Goal: Check status: Check status

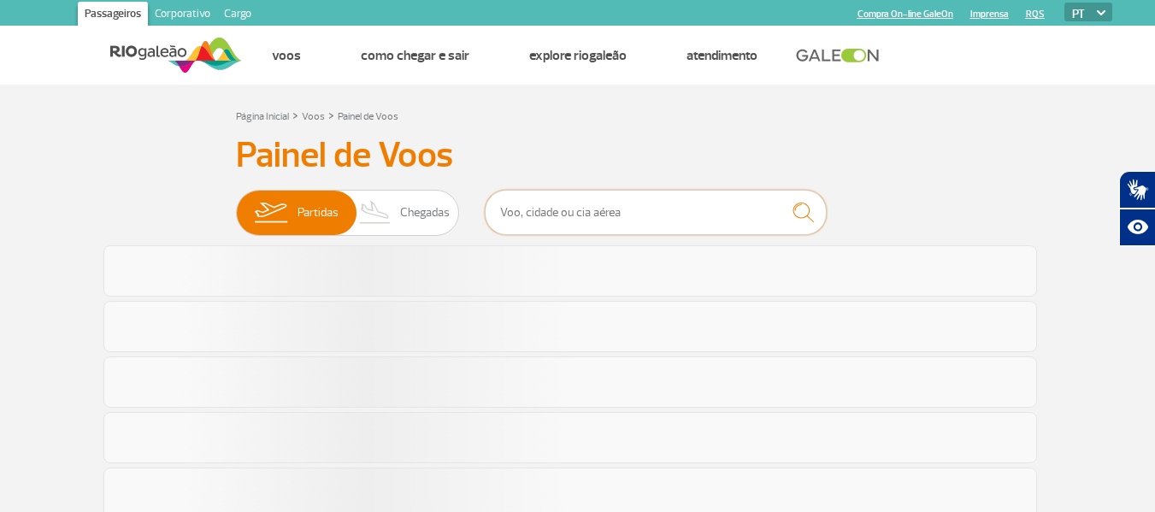
click at [609, 211] on input "text" at bounding box center [656, 212] width 342 height 45
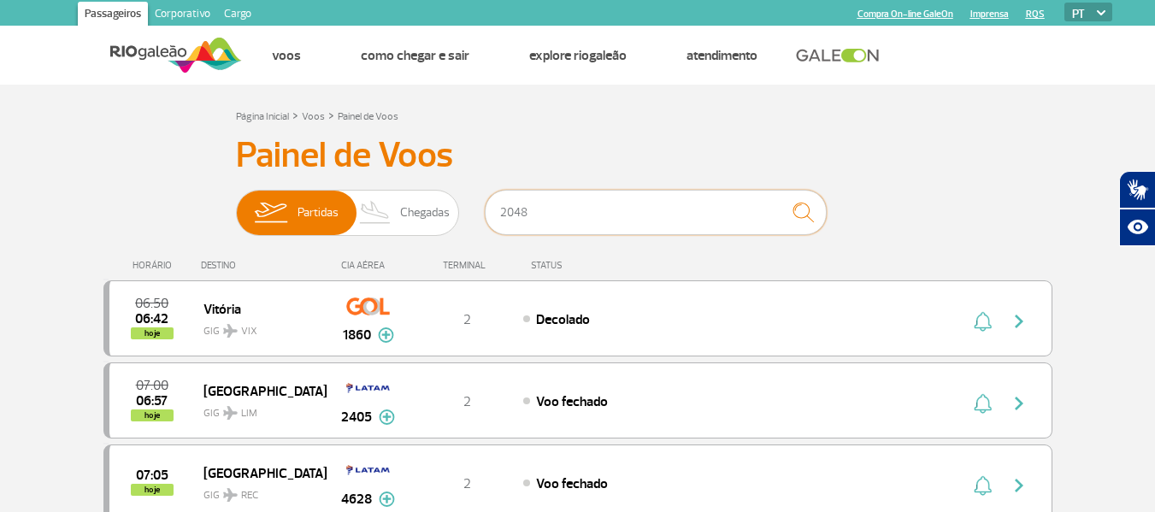
type input "2048"
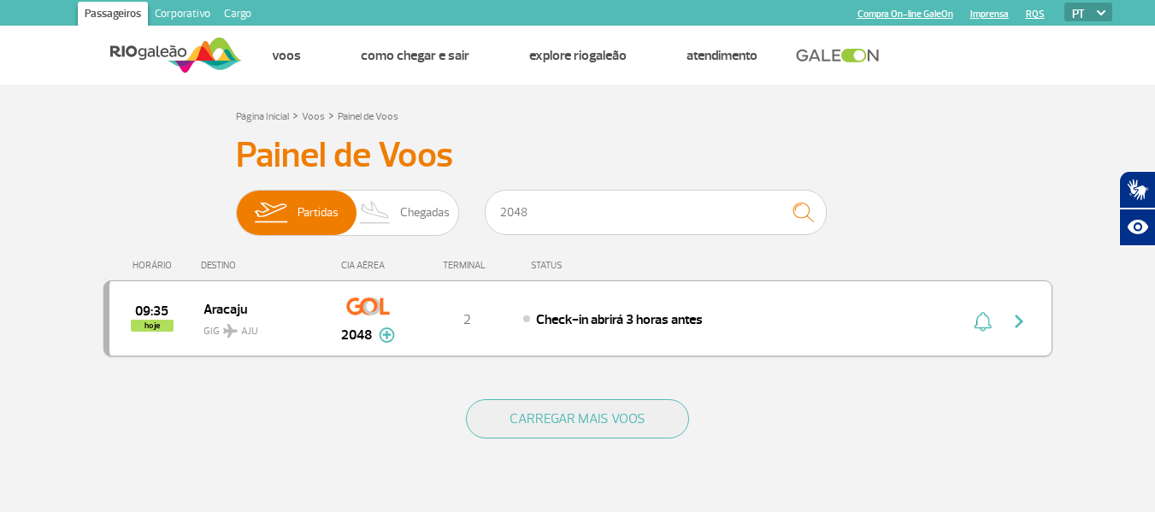
click at [1026, 314] on img "button" at bounding box center [1018, 321] width 21 height 21
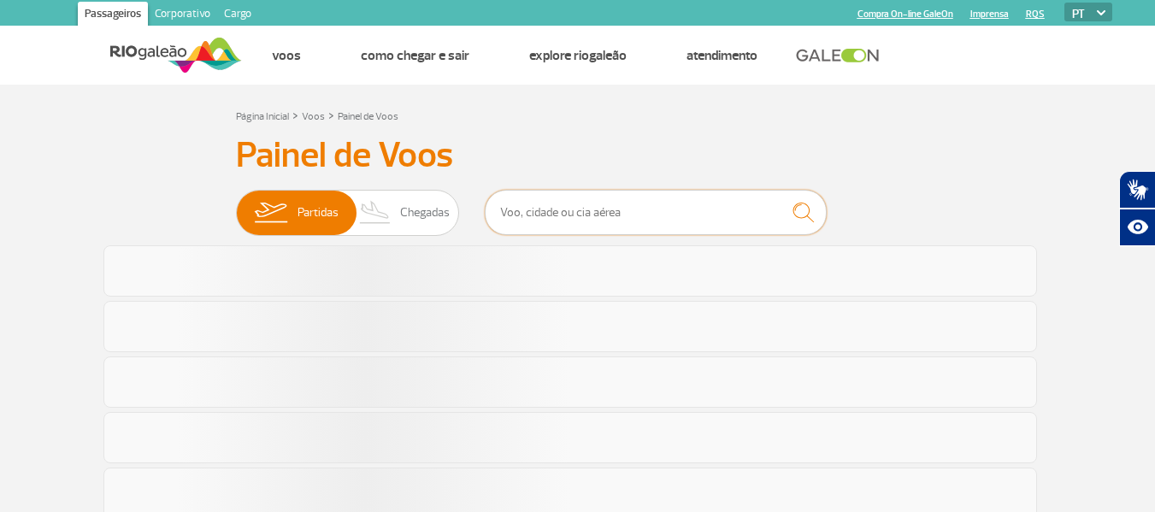
click at [729, 213] on input "text" at bounding box center [656, 212] width 342 height 45
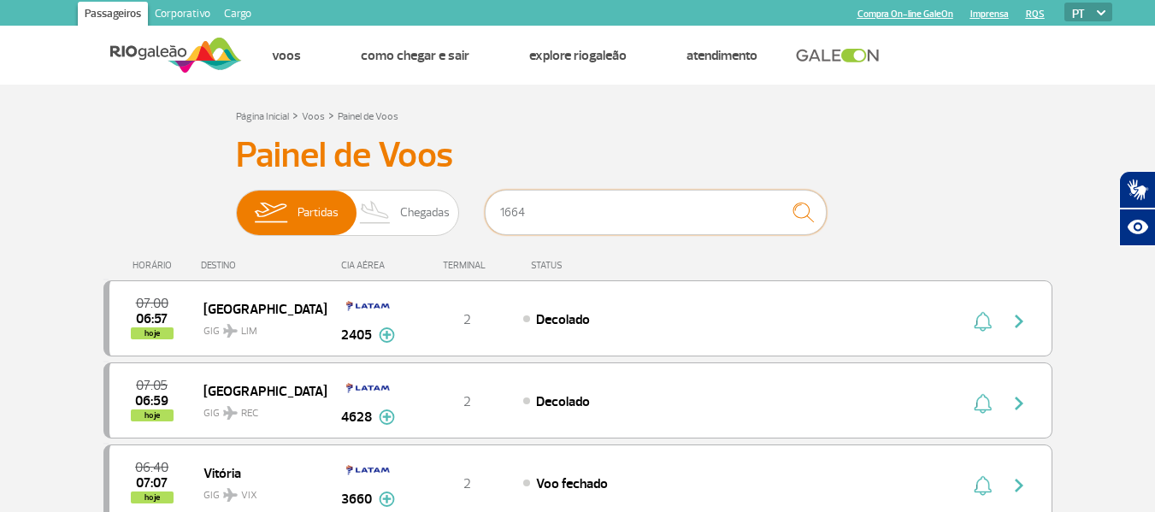
type input "1664"
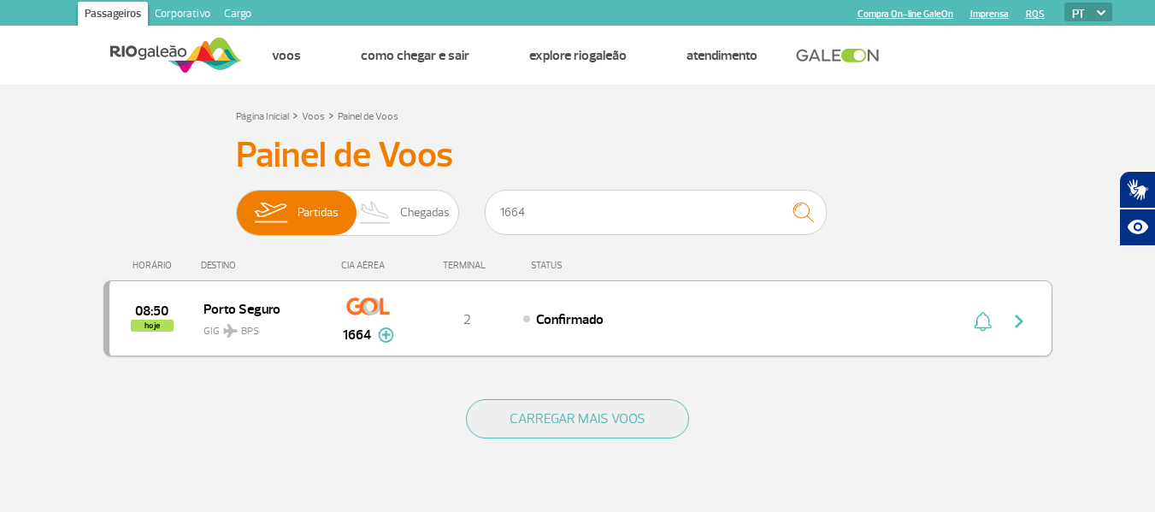
click at [1014, 324] on img "button" at bounding box center [1018, 321] width 21 height 21
click at [800, 325] on div "Confirmado" at bounding box center [711, 318] width 377 height 19
drag, startPoint x: 642, startPoint y: 296, endPoint x: 891, endPoint y: 324, distance: 251.1
click at [642, 297] on div "08:50 hoje Porto Seguro GIG BPS 1664 2 Confirmado Parcerias: Avianca 2623 KLM R…" at bounding box center [577, 318] width 949 height 76
click at [1015, 320] on img "button" at bounding box center [1018, 321] width 21 height 21
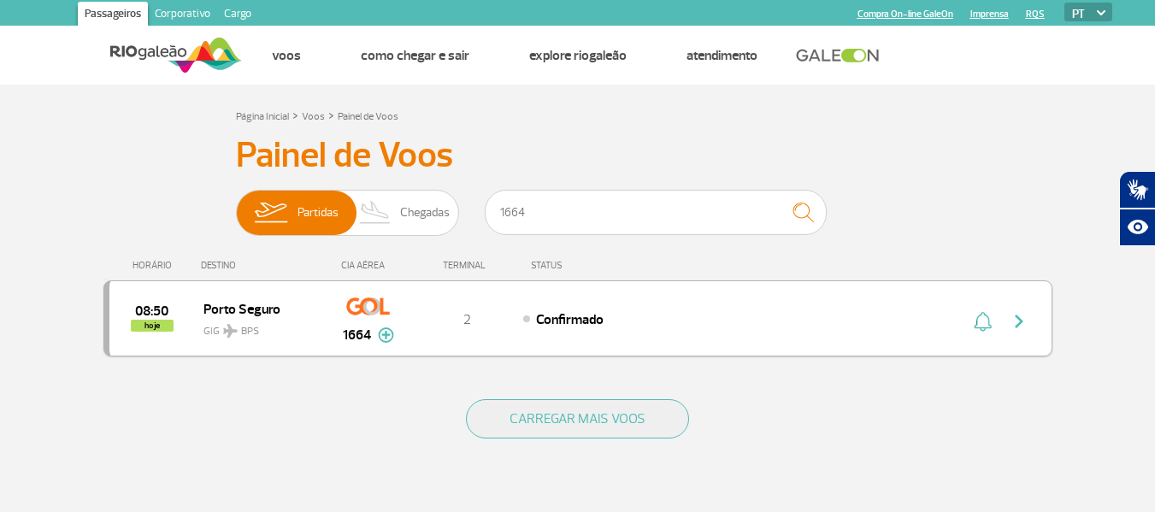
click at [1020, 320] on img "button" at bounding box center [1018, 321] width 21 height 21
click at [1020, 319] on img "button" at bounding box center [1018, 321] width 21 height 21
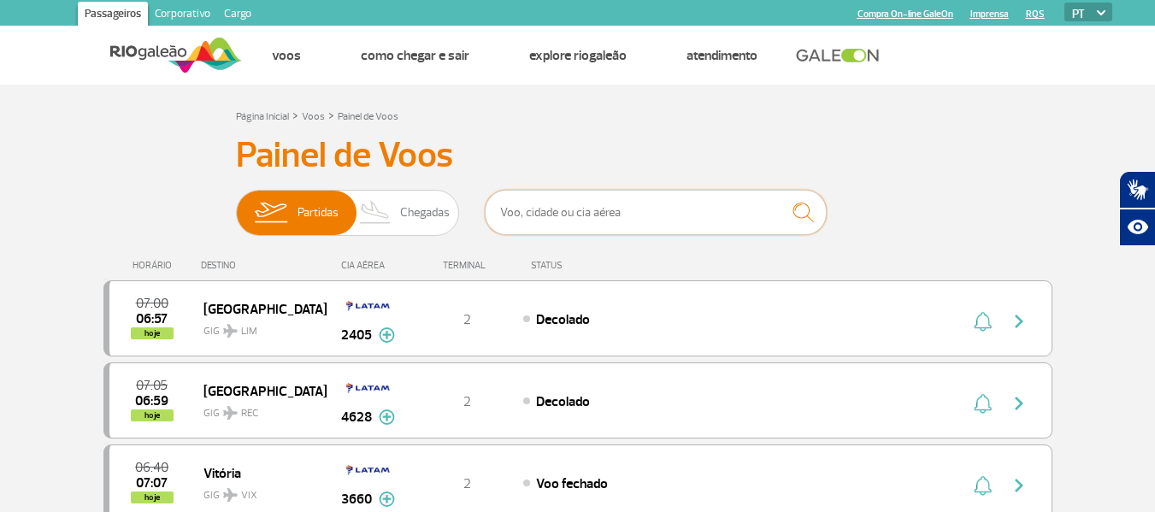
click at [602, 208] on input "text" at bounding box center [656, 212] width 342 height 45
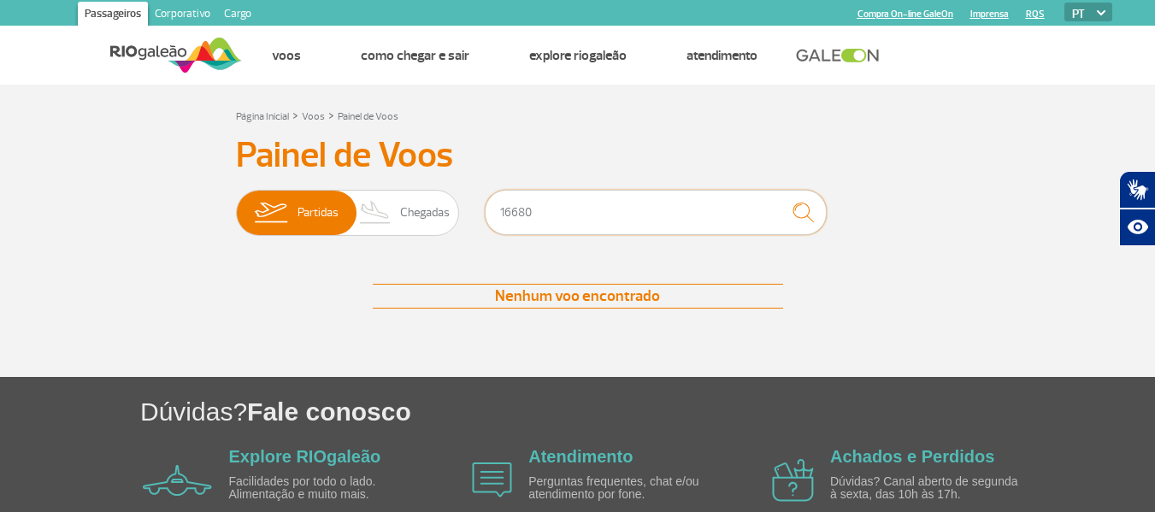
click at [505, 211] on input "16680" at bounding box center [656, 212] width 342 height 45
click at [566, 220] on input "6680" at bounding box center [656, 212] width 342 height 45
type input "6"
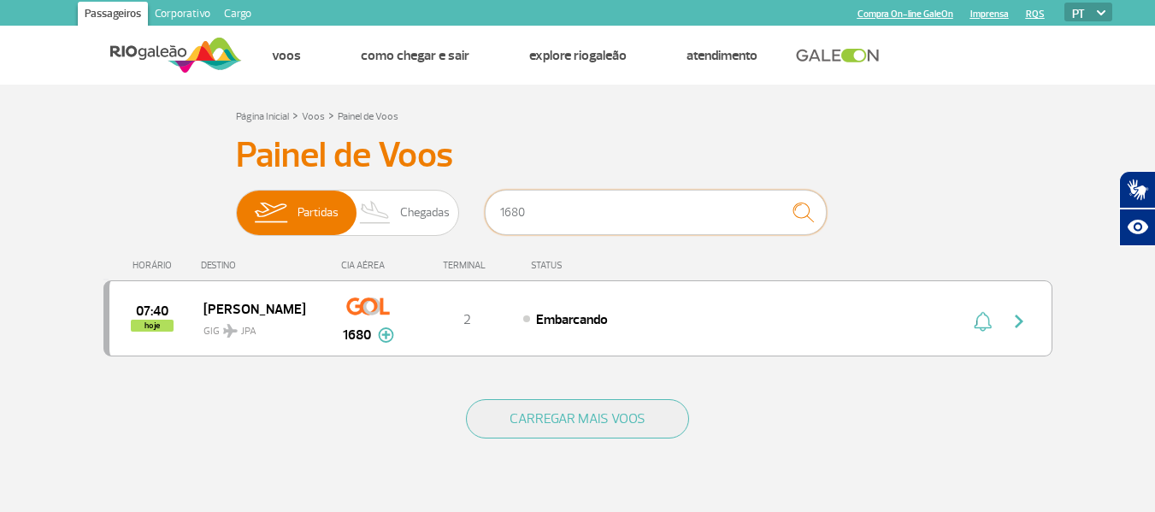
click at [638, 220] on input "1680" at bounding box center [656, 212] width 342 height 45
type input "1"
type input "1664"
click at [1031, 324] on button "button" at bounding box center [1022, 318] width 39 height 27
click at [990, 315] on button "button" at bounding box center [981, 318] width 26 height 27
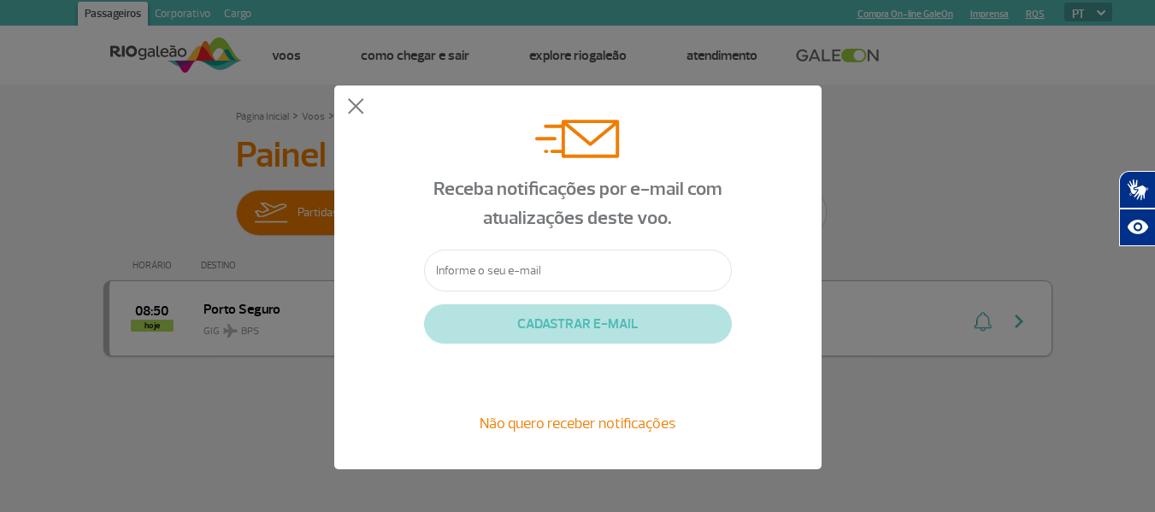
click at [965, 315] on div "Receba notificações por e-mail com atualizações deste voo. CADASTRAR E-MAIL Não…" at bounding box center [577, 277] width 1155 height 555
click at [350, 100] on button at bounding box center [355, 106] width 17 height 17
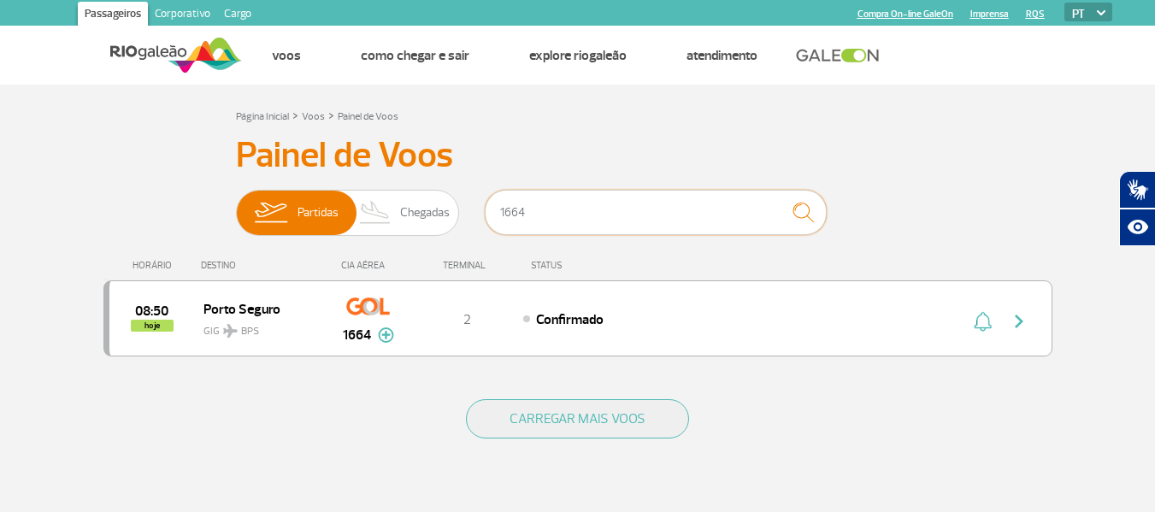
click at [601, 220] on input "1664" at bounding box center [656, 212] width 342 height 45
